Goal: Task Accomplishment & Management: Manage account settings

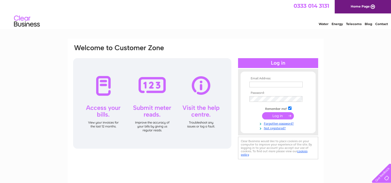
click at [259, 86] on input "text" at bounding box center [276, 85] width 53 height 6
type input "[EMAIL_ADDRESS][DOMAIN_NAME]"
click at [275, 117] on input "submit" at bounding box center [278, 115] width 32 height 7
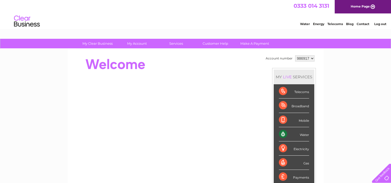
click at [304, 132] on div "Water" at bounding box center [294, 134] width 30 height 14
click at [284, 133] on div "Water" at bounding box center [294, 134] width 30 height 14
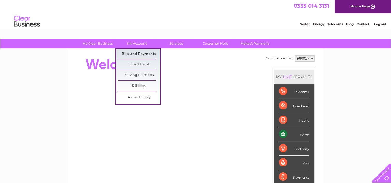
click at [133, 52] on link "Bills and Payments" at bounding box center [139, 54] width 43 height 10
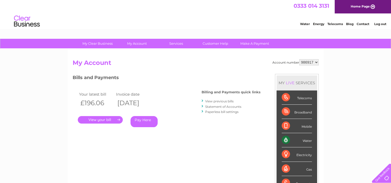
click at [97, 121] on link "." at bounding box center [100, 120] width 45 height 8
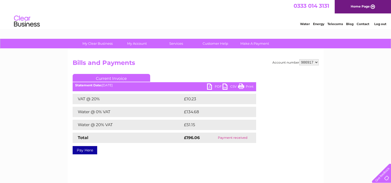
click at [244, 85] on link "Print" at bounding box center [246, 88] width 16 height 8
